Goal: Transaction & Acquisition: Purchase product/service

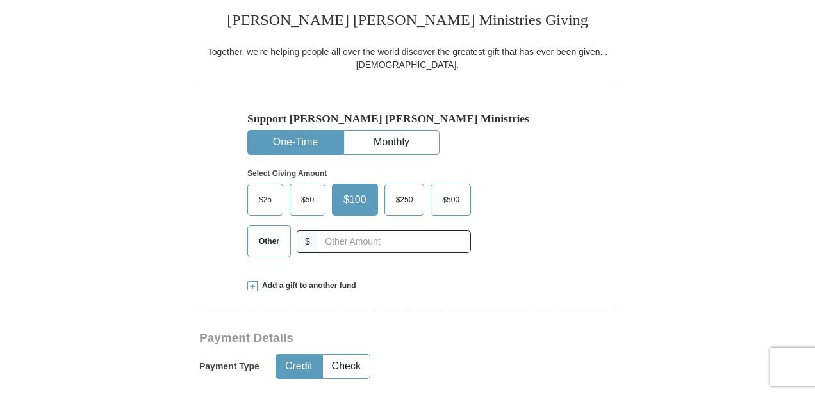
scroll to position [325, 0]
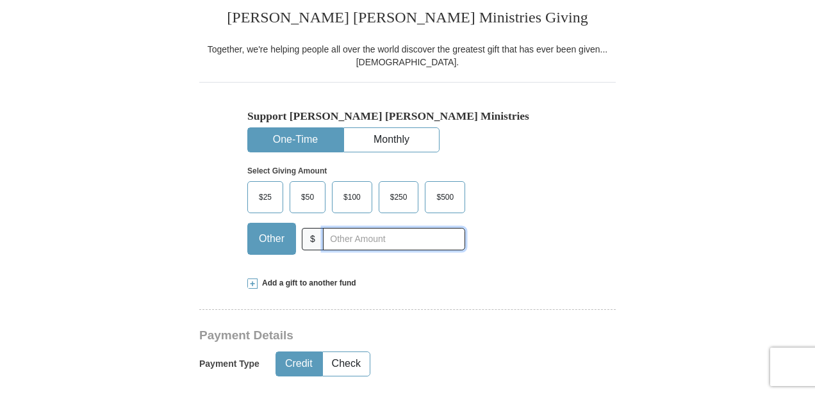
click at [384, 237] on input "text" at bounding box center [394, 239] width 142 height 22
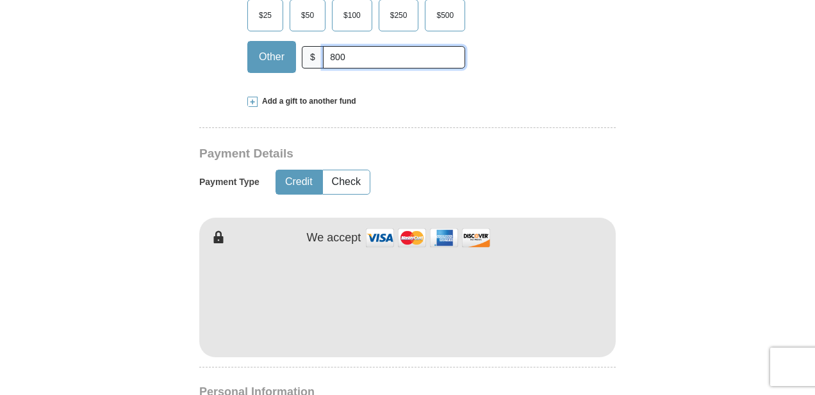
scroll to position [512, 0]
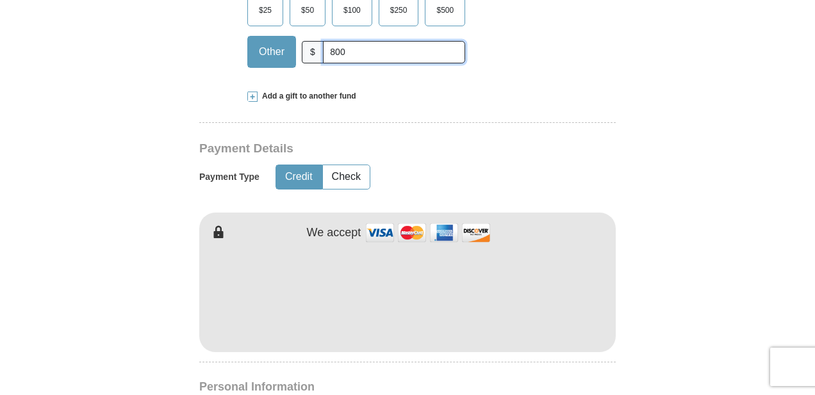
type input "800"
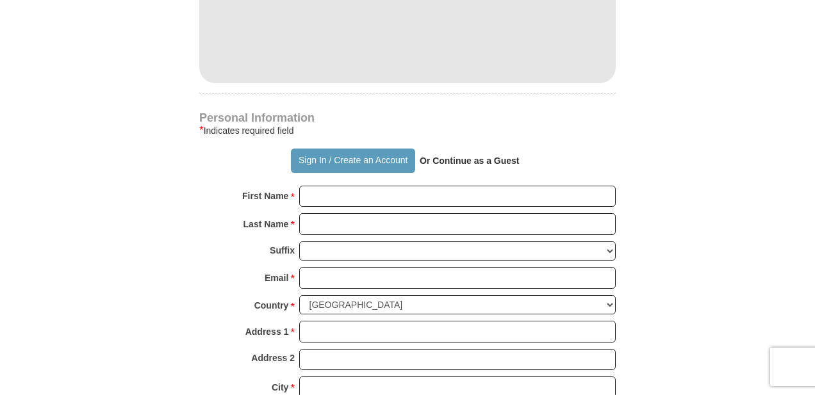
scroll to position [792, 0]
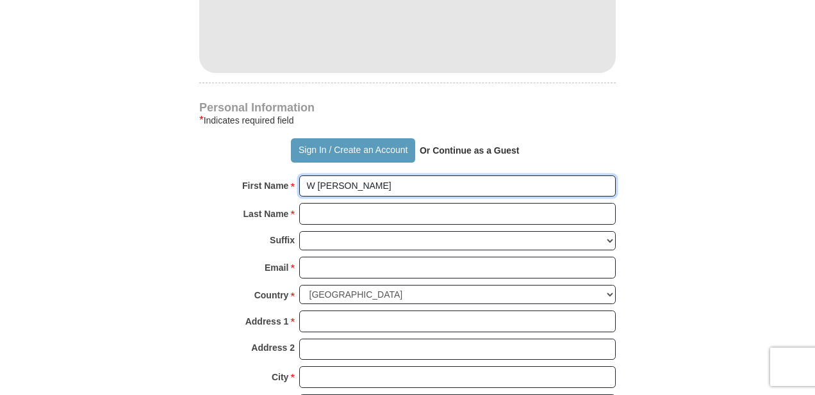
type input "W [PERSON_NAME]"
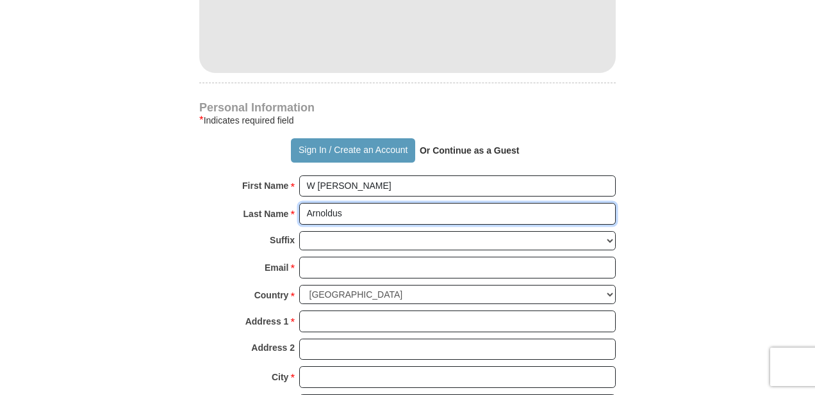
type input "Arnoldus"
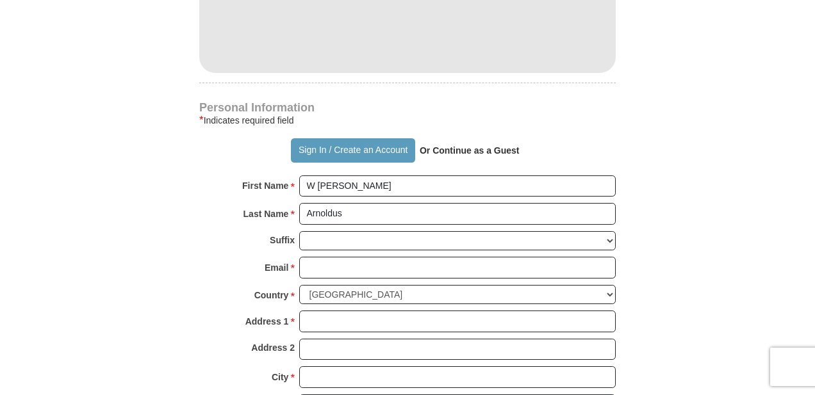
click at [225, 263] on div "Email * Please enter Email The email address you have entered is not valid." at bounding box center [407, 271] width 416 height 28
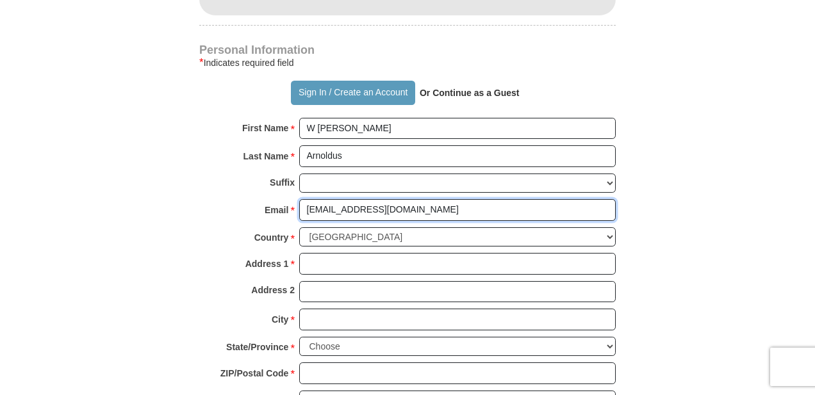
scroll to position [853, 0]
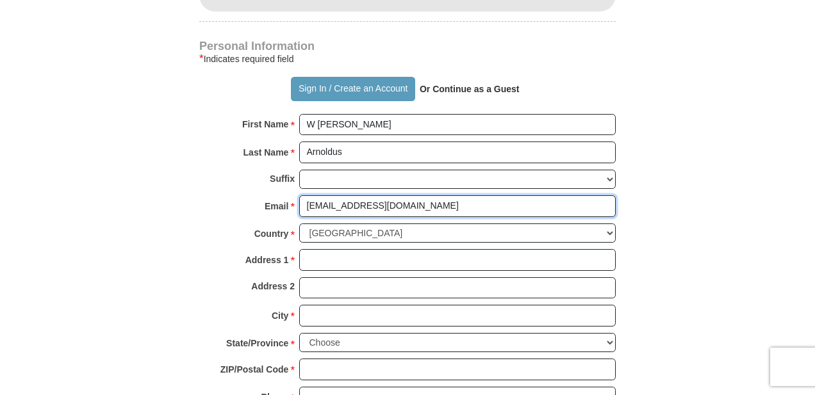
type input "[EMAIL_ADDRESS][DOMAIN_NAME]"
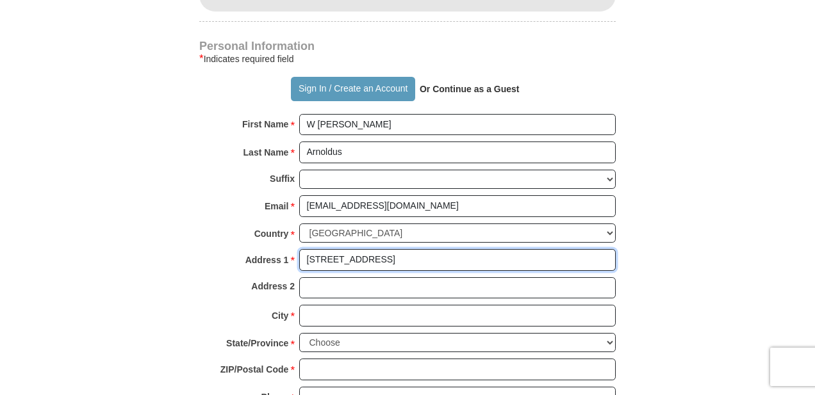
type input "[STREET_ADDRESS]"
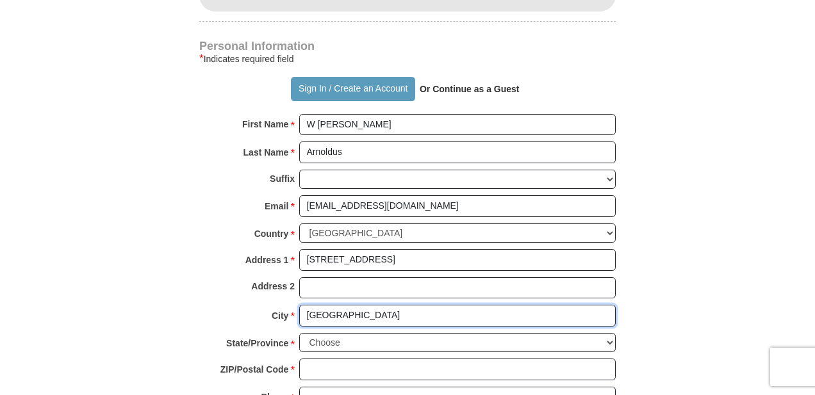
type input "[GEOGRAPHIC_DATA]"
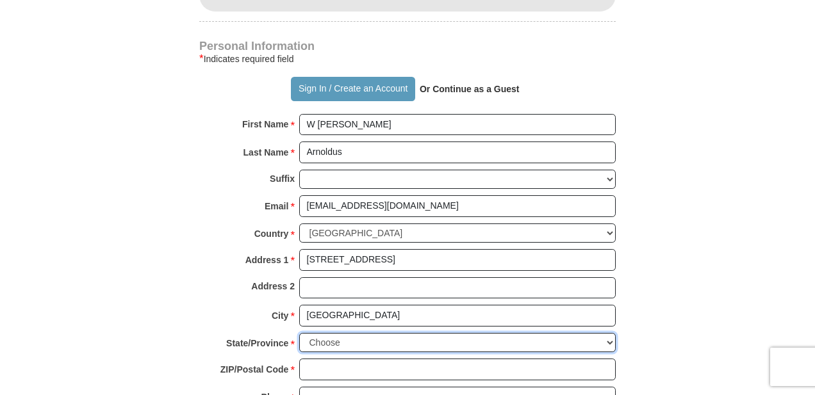
select select "FL"
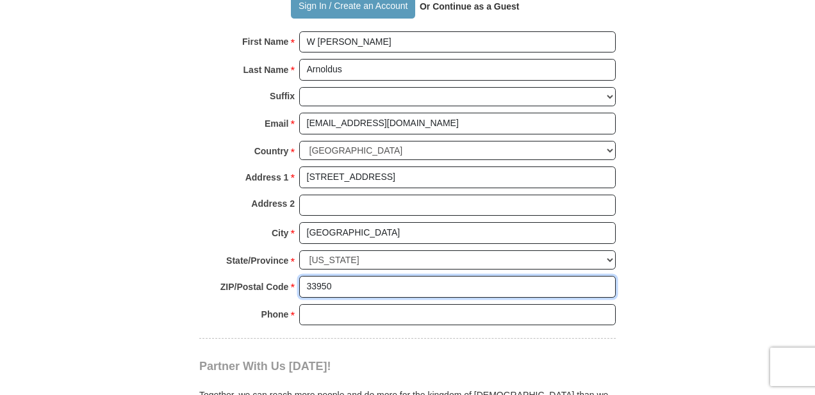
scroll to position [938, 0]
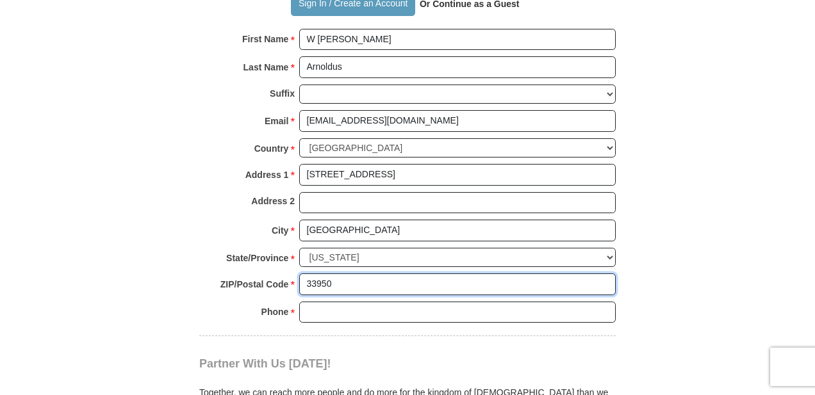
type input "33950"
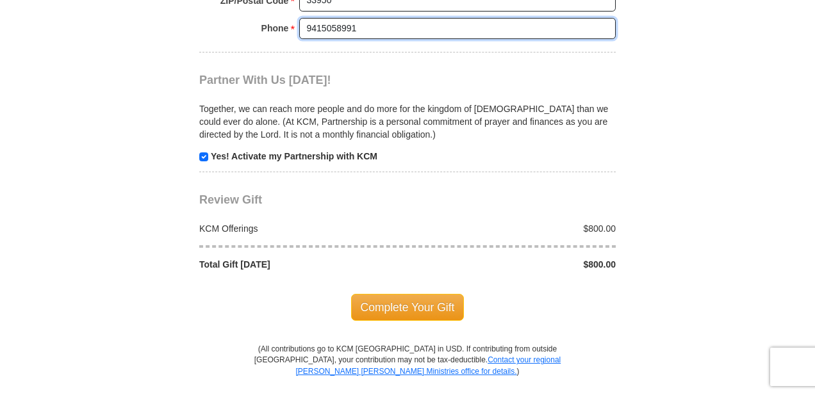
scroll to position [1223, 0]
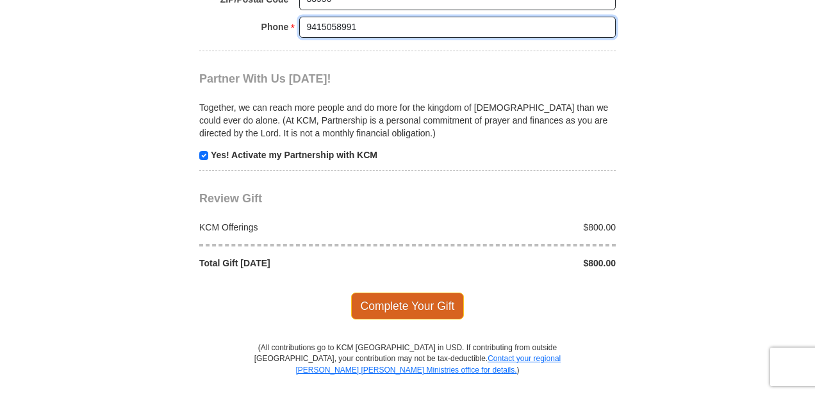
type input "9415058991"
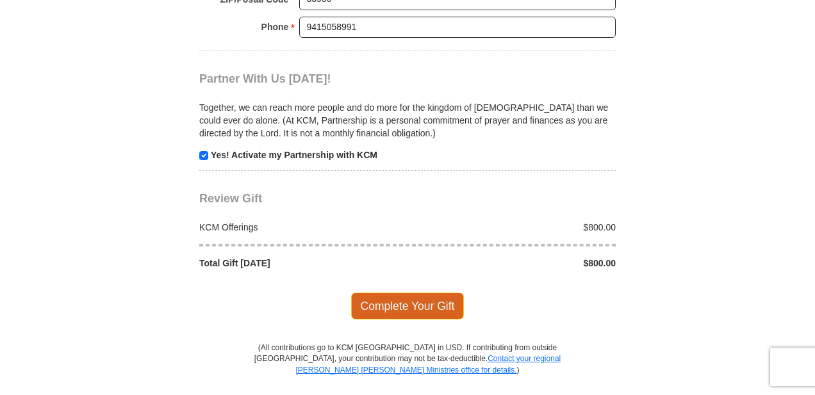
click at [397, 293] on span "Complete Your Gift" at bounding box center [407, 306] width 113 height 27
